Goal: Transaction & Acquisition: Purchase product/service

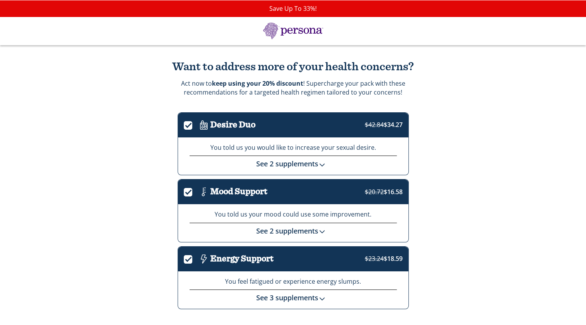
click at [322, 163] on img at bounding box center [322, 165] width 8 height 8
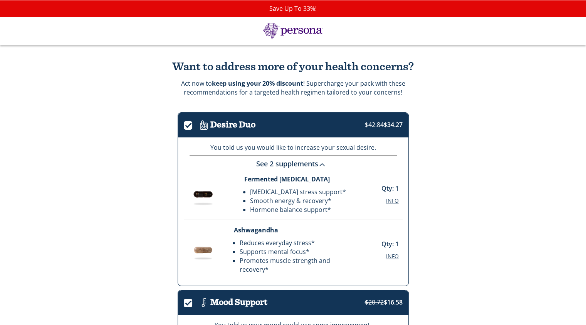
click at [322, 163] on img at bounding box center [322, 165] width 8 height 8
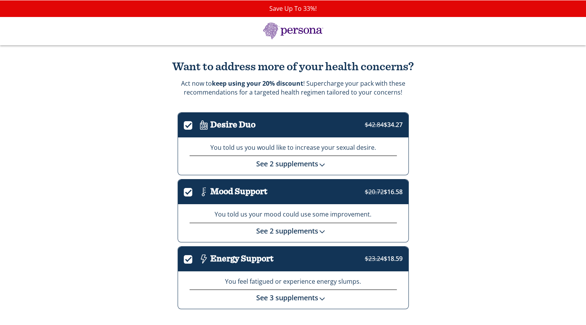
click at [323, 232] on img at bounding box center [322, 231] width 8 height 8
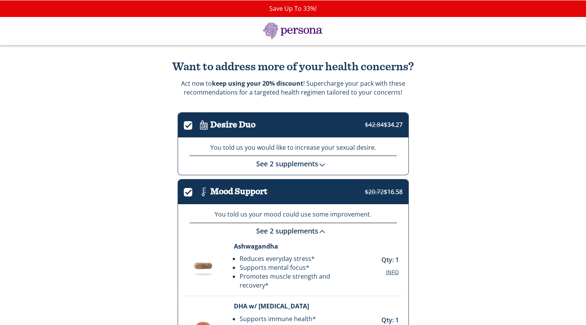
click at [323, 232] on img at bounding box center [322, 231] width 8 height 8
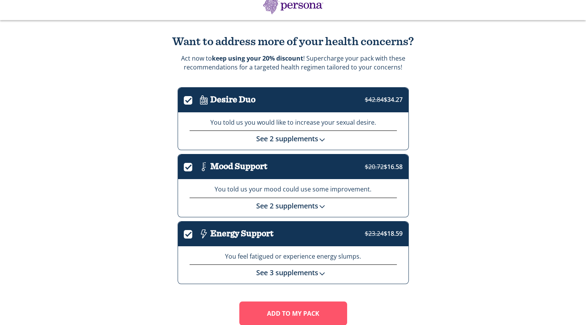
scroll to position [39, 0]
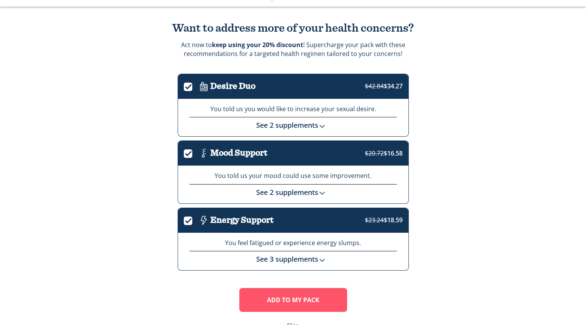
click at [323, 260] on img at bounding box center [322, 260] width 8 height 8
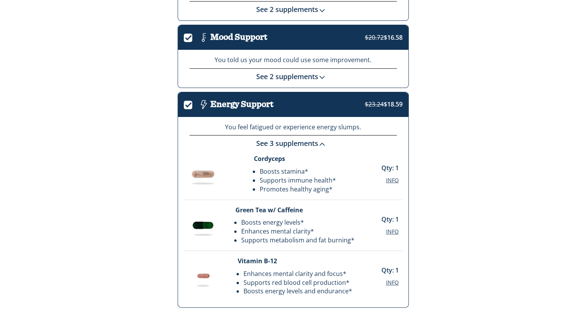
scroll to position [212, 0]
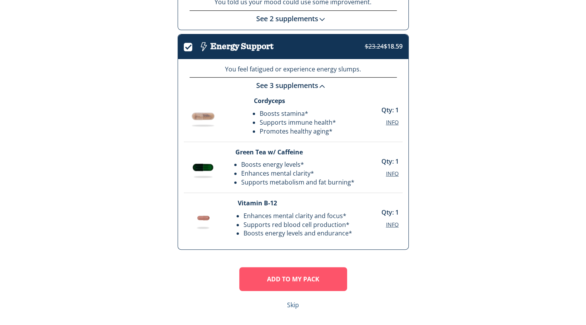
click at [293, 303] on link "Skip" at bounding box center [293, 304] width 12 height 9
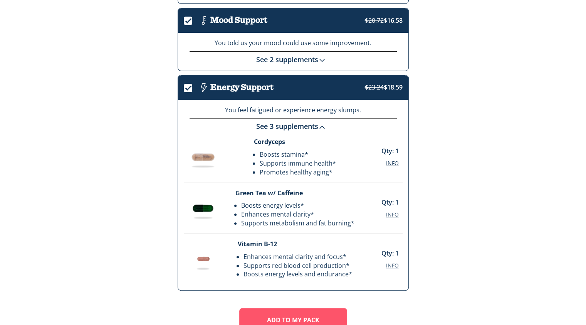
scroll to position [212, 0]
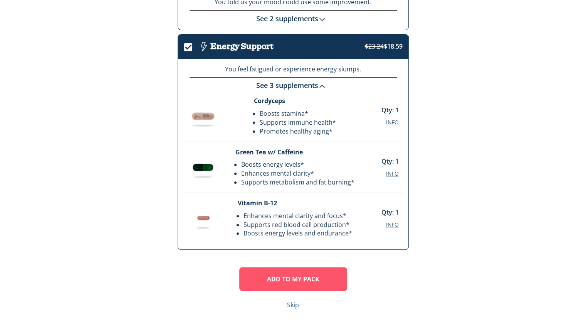
click at [294, 304] on link "Skip" at bounding box center [293, 304] width 12 height 9
